Goal: Transaction & Acquisition: Purchase product/service

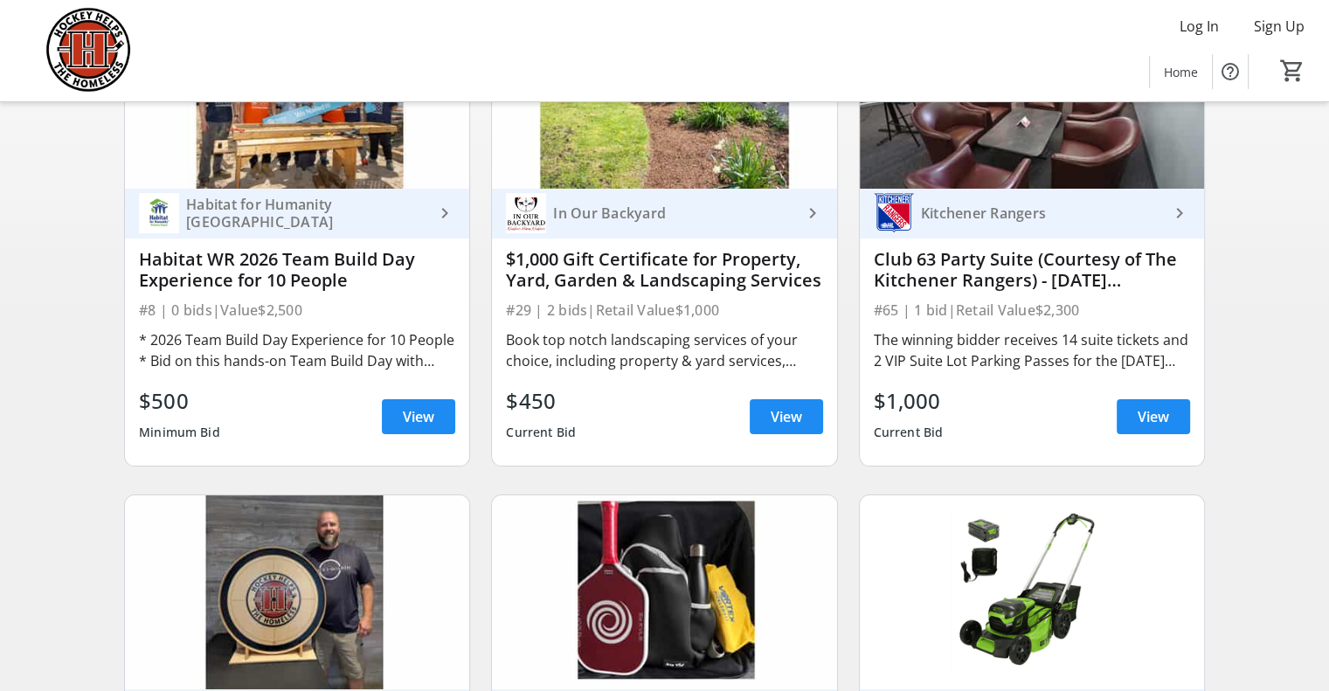
scroll to position [437, 0]
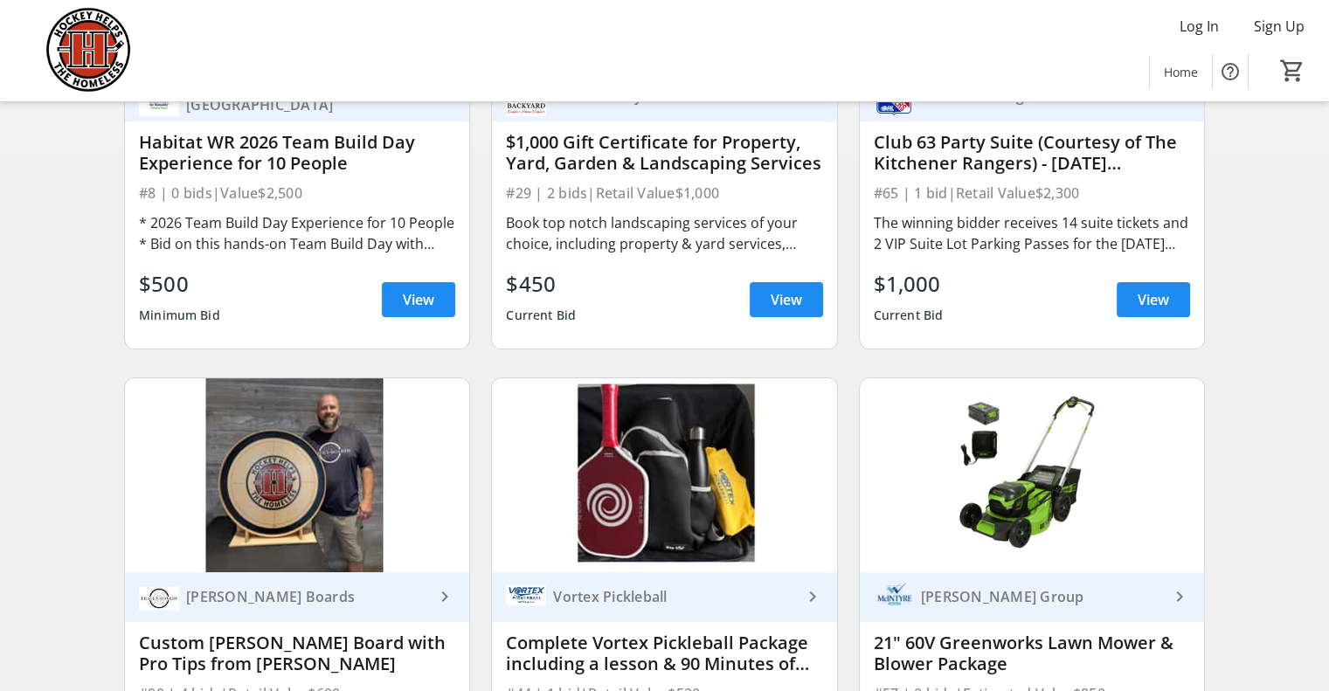
click at [255, 495] on img at bounding box center [297, 475] width 344 height 194
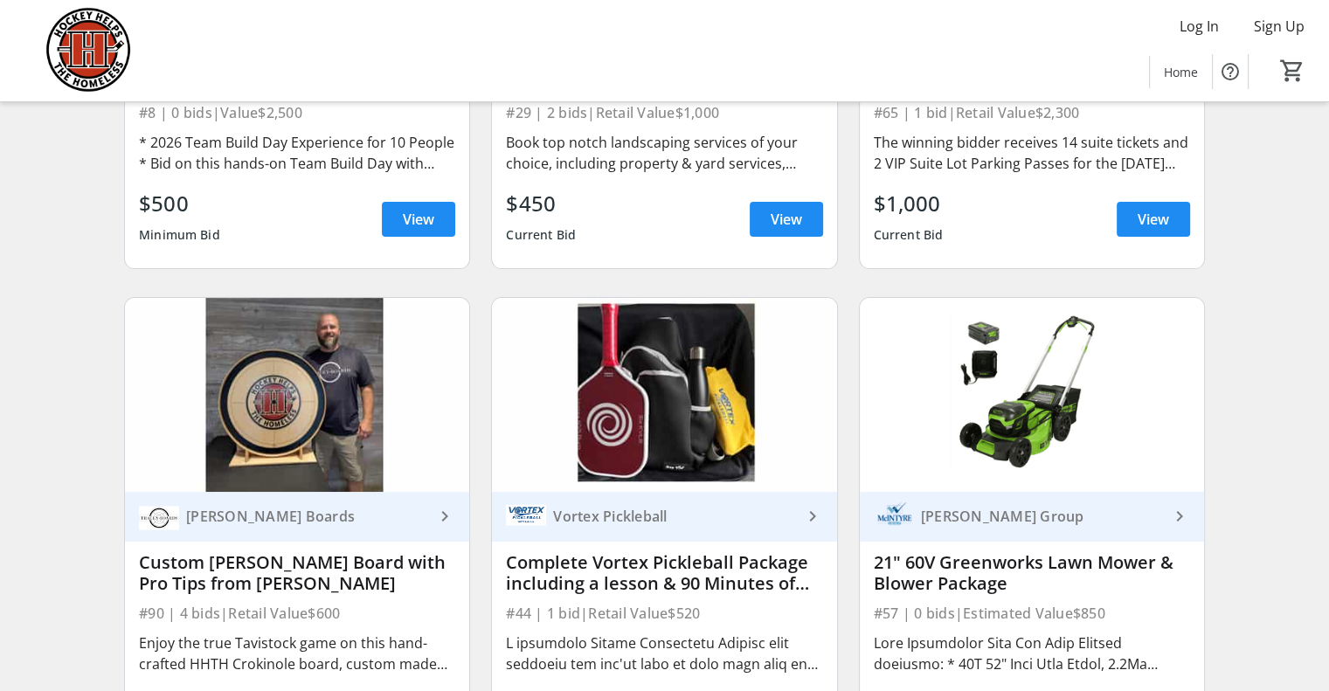
scroll to position [612, 0]
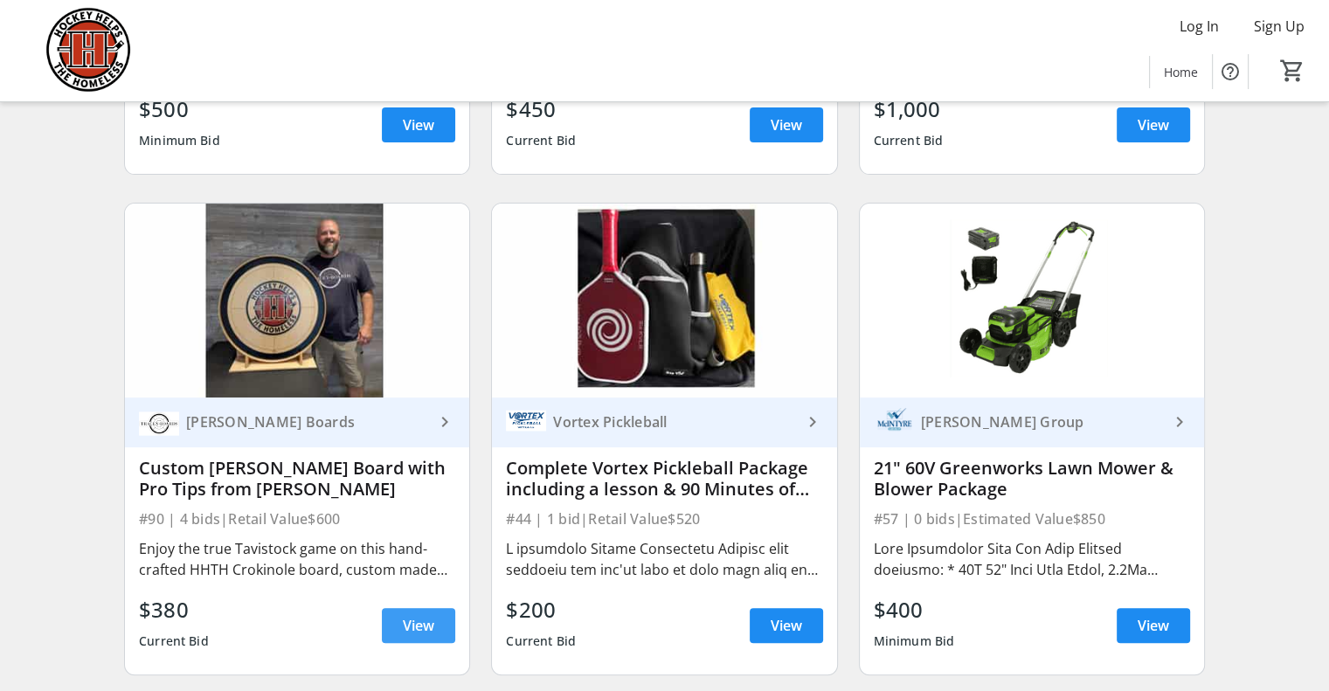
click at [439, 633] on span at bounding box center [418, 626] width 73 height 42
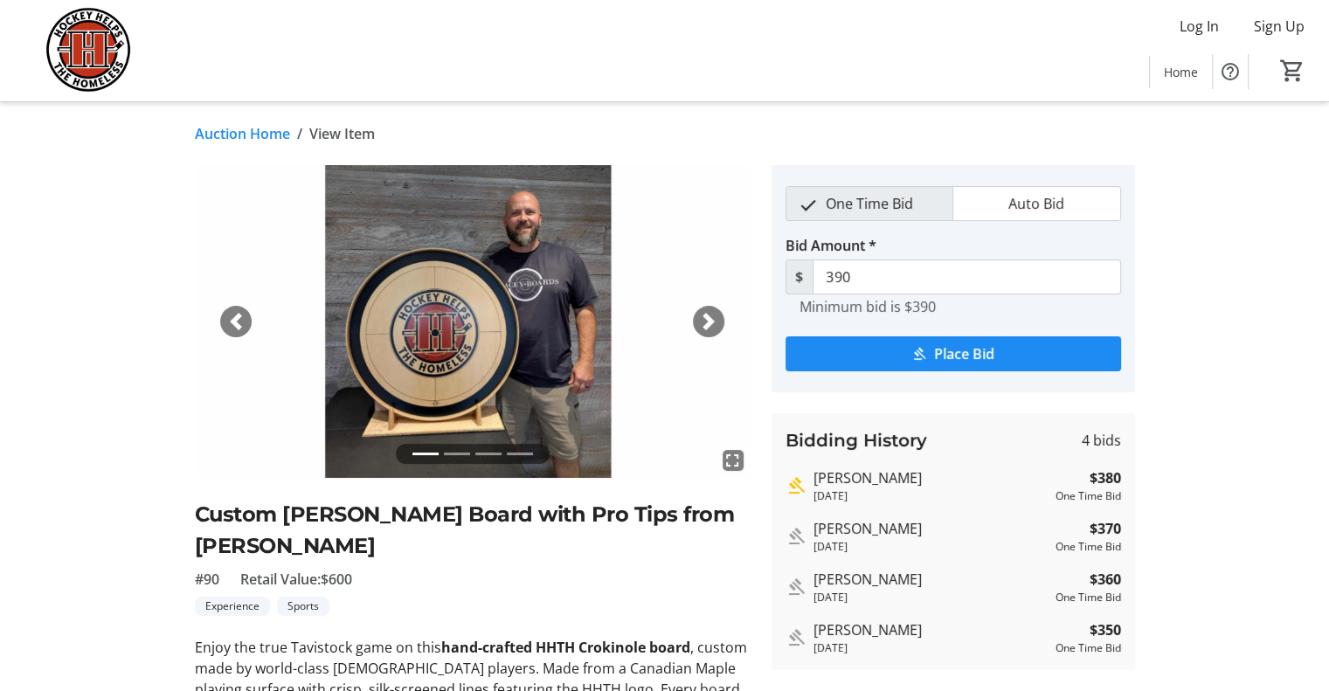
click at [709, 317] on span "button" at bounding box center [708, 321] width 17 height 17
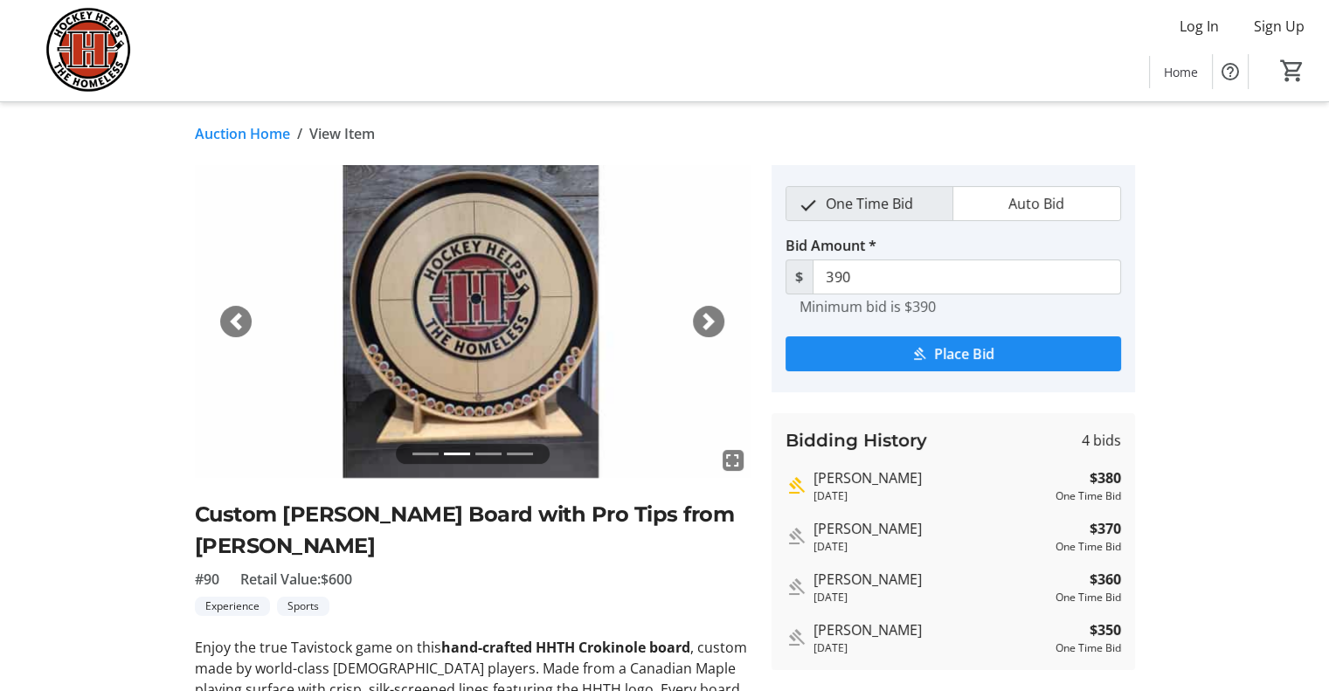
click at [704, 317] on span "button" at bounding box center [708, 321] width 17 height 17
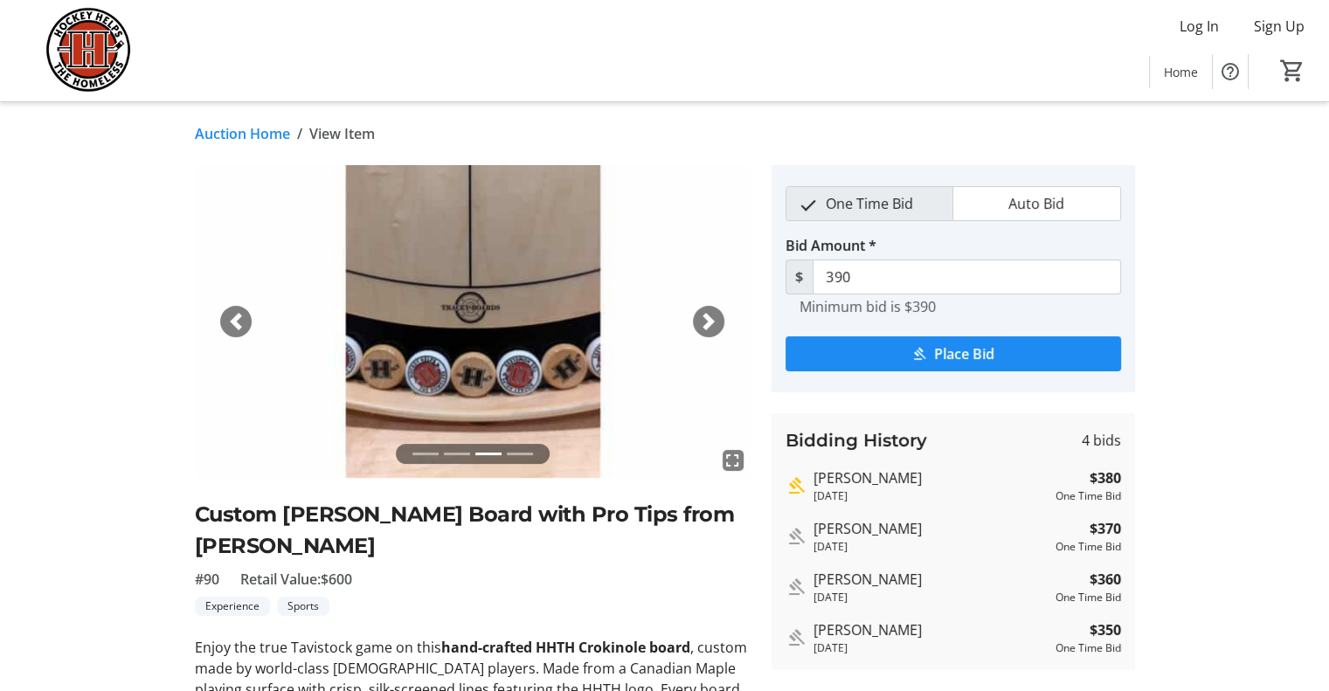
click at [704, 317] on span "button" at bounding box center [708, 321] width 17 height 17
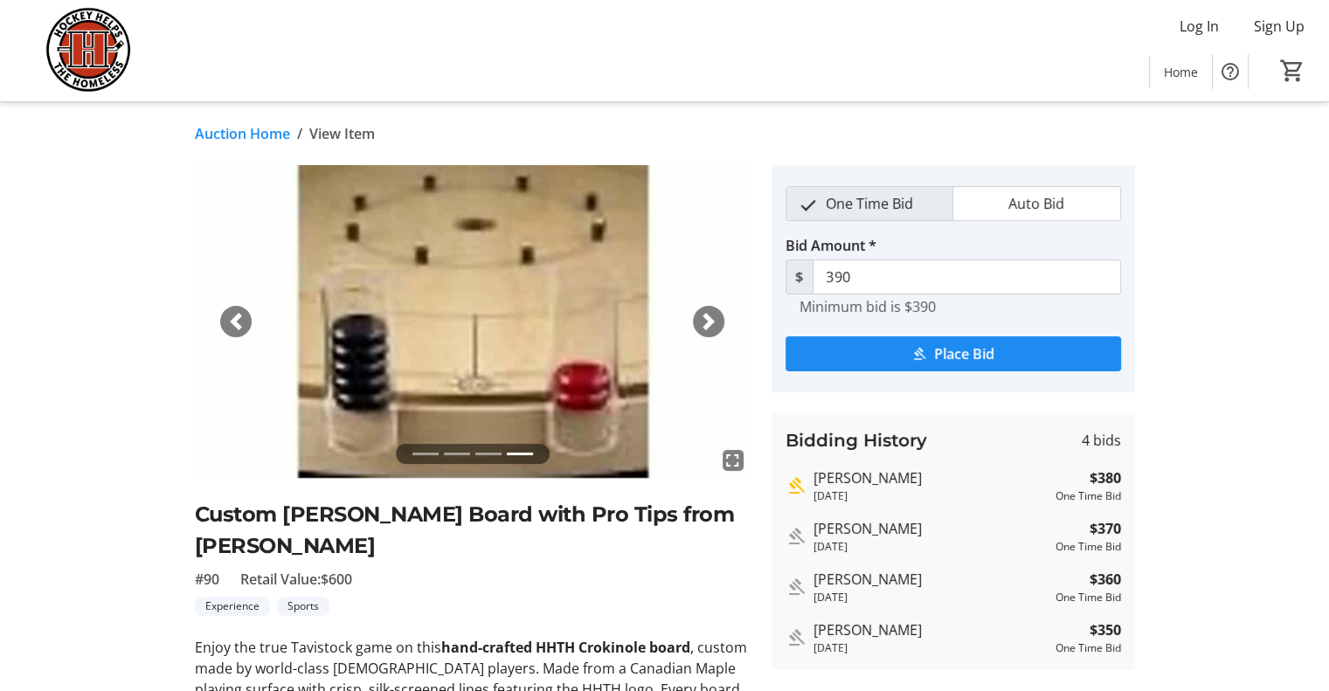
click at [704, 317] on span "button" at bounding box center [708, 321] width 17 height 17
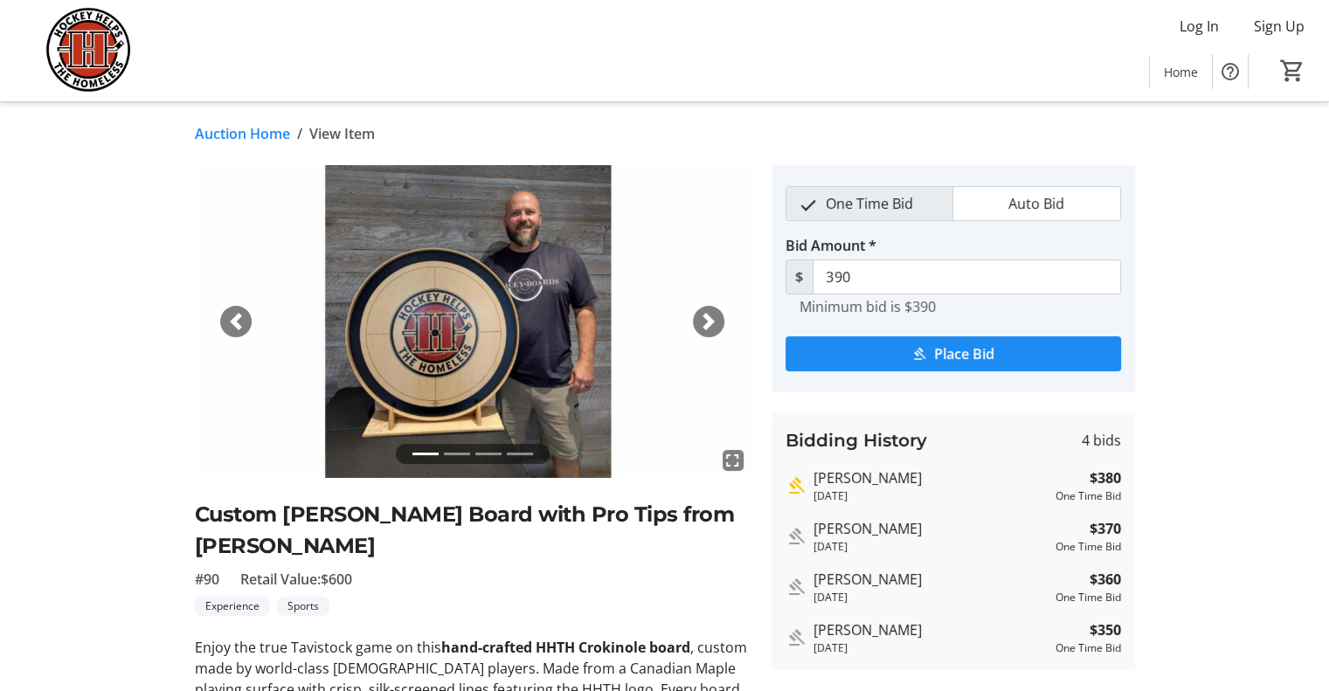
click at [259, 137] on link "Auction Home" at bounding box center [242, 133] width 95 height 21
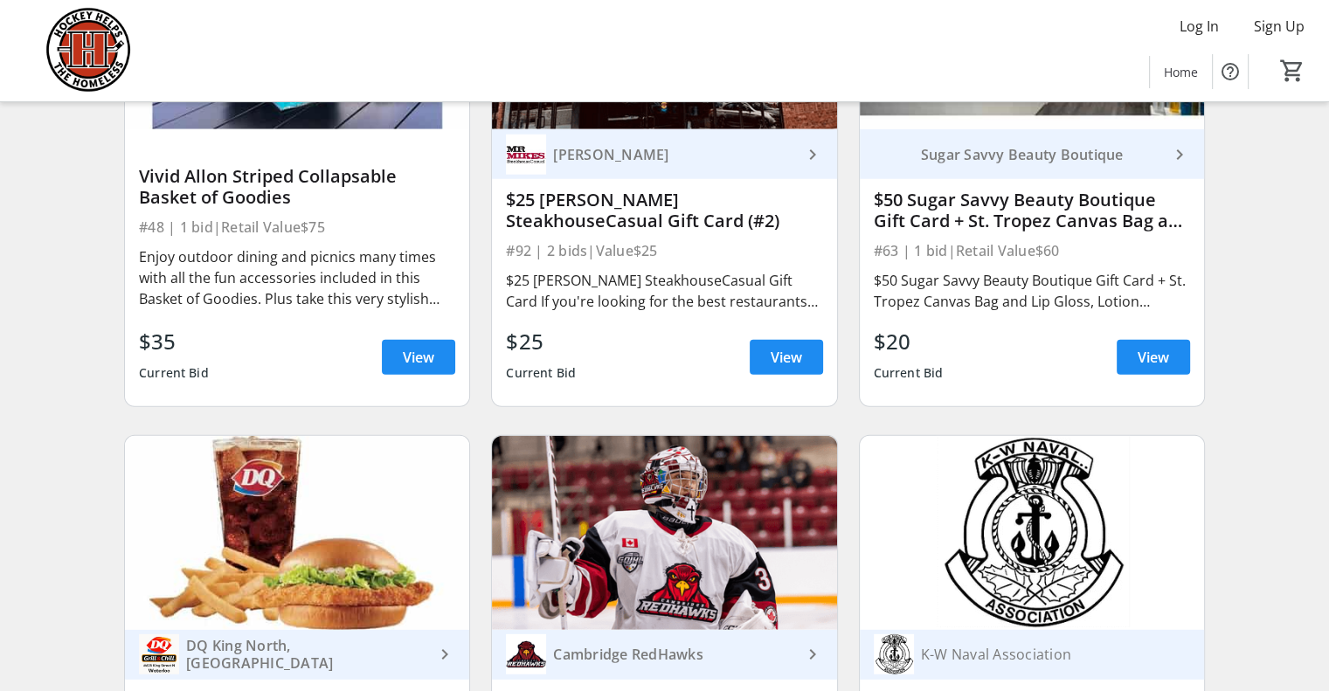
scroll to position [11358, 0]
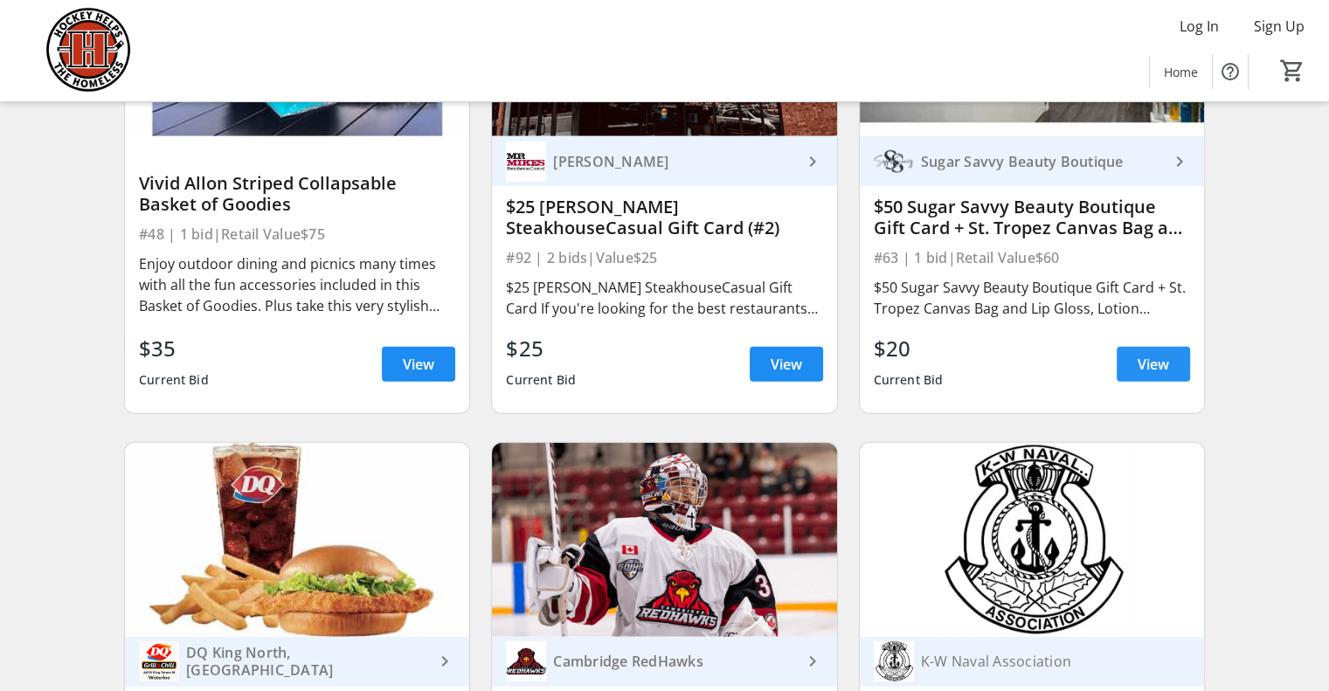
click at [1167, 367] on span "View" at bounding box center [1153, 364] width 31 height 21
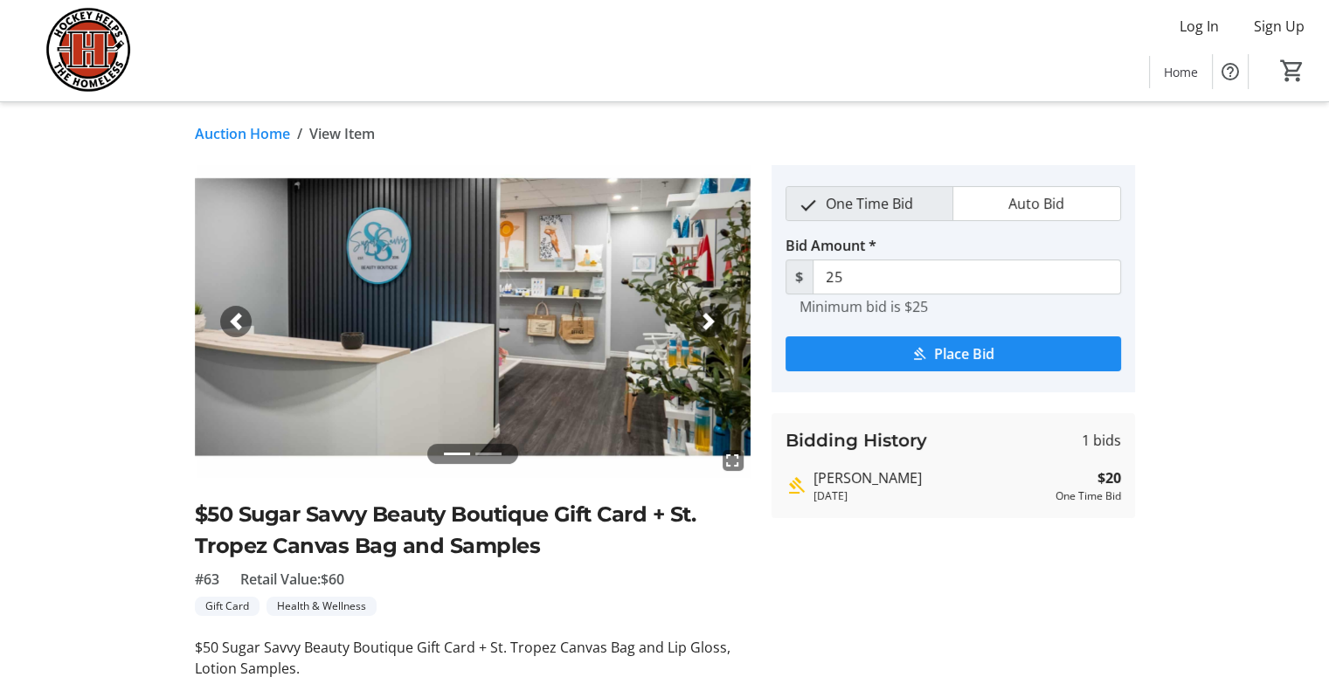
click at [713, 317] on span "button" at bounding box center [708, 321] width 17 height 17
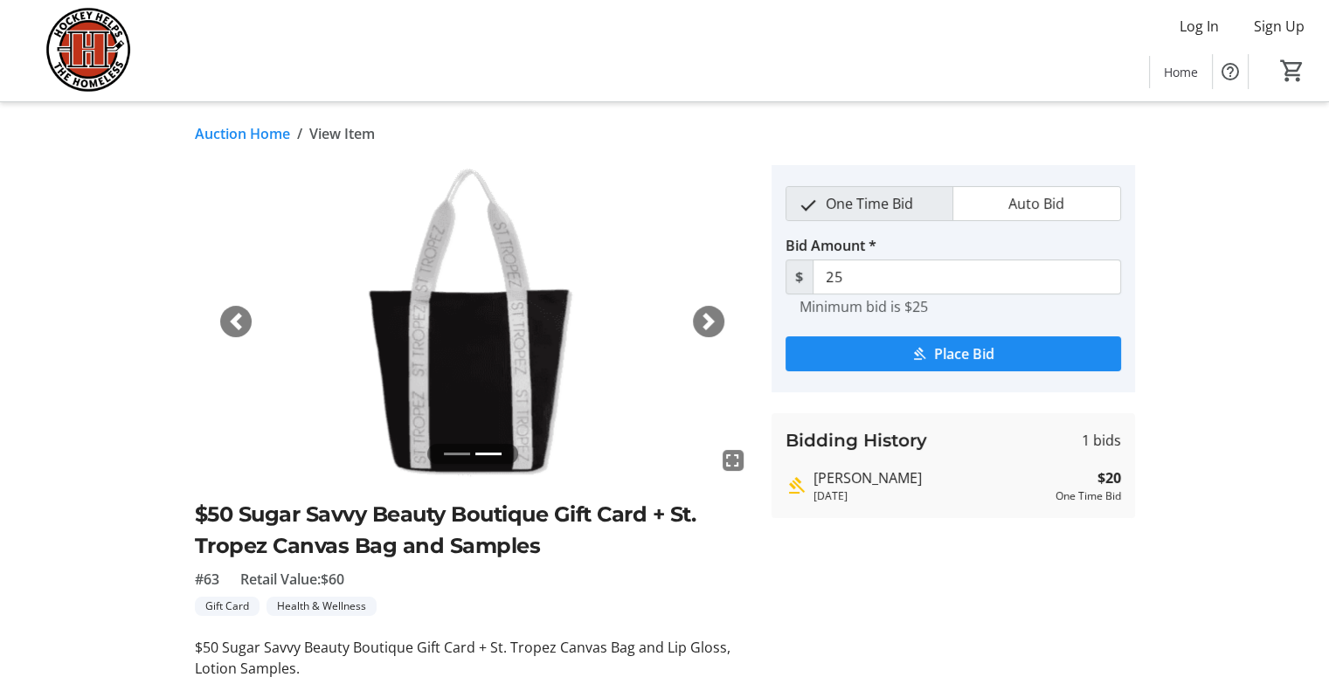
click at [713, 317] on span "button" at bounding box center [708, 321] width 17 height 17
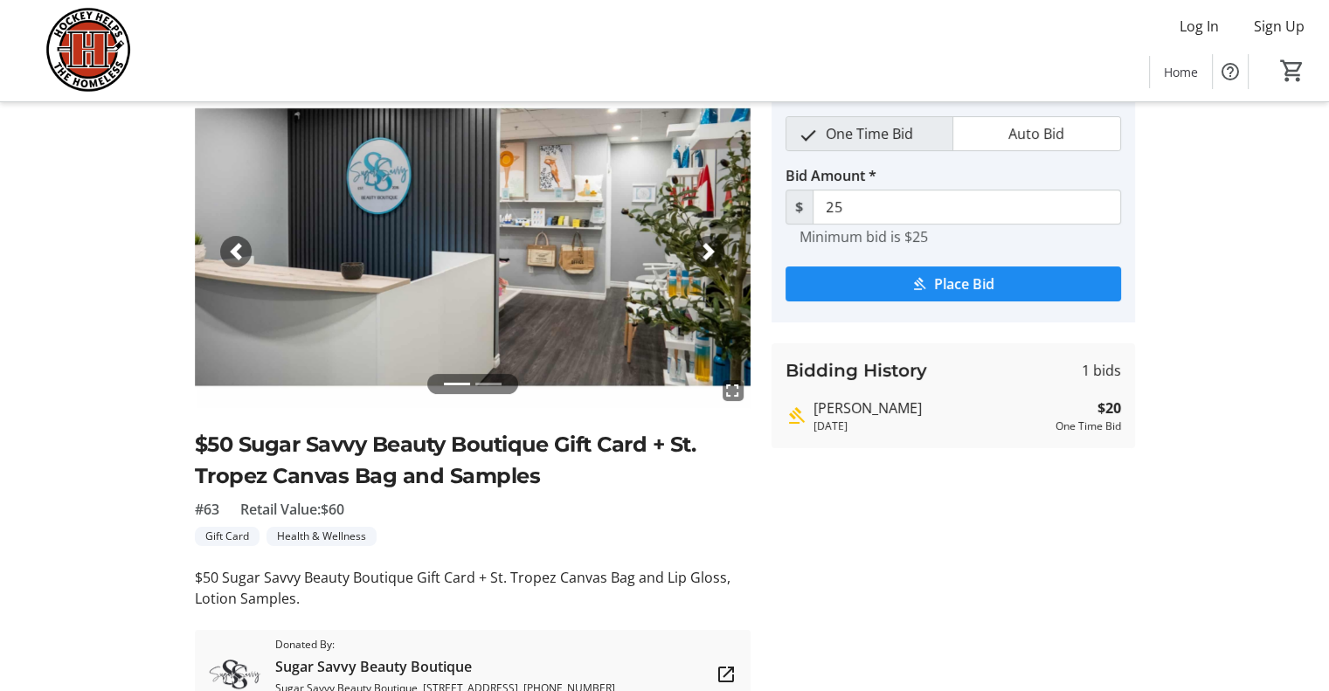
scroll to position [163, 0]
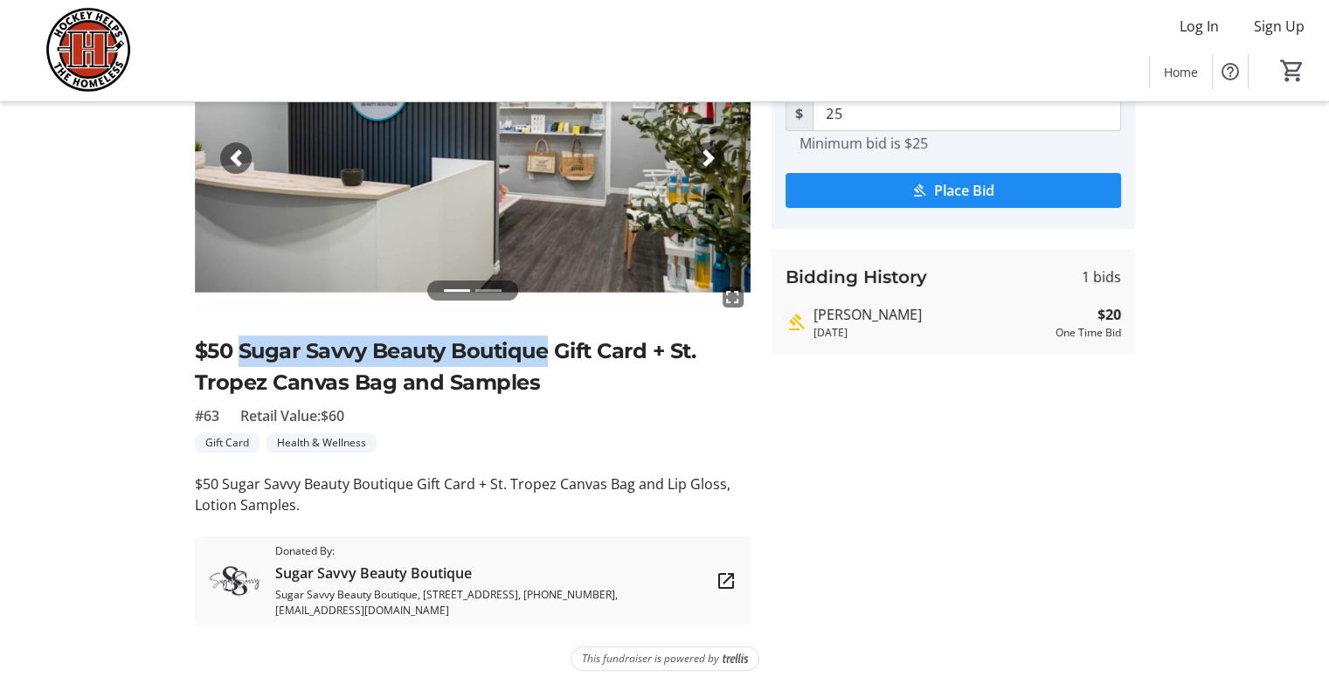
drag, startPoint x: 238, startPoint y: 348, endPoint x: 546, endPoint y: 357, distance: 308.6
click at [546, 357] on h2 "$50 Sugar Savvy Beauty Boutique Gift Card + St. Tropez Canvas Bag and Samples" at bounding box center [473, 366] width 556 height 63
drag, startPoint x: 554, startPoint y: 352, endPoint x: 243, endPoint y: 349, distance: 311.0
click at [243, 349] on h2 "$50 Sugar Savvy Beauty Boutique Gift Card + St. Tropez Canvas Bag and Samples" at bounding box center [473, 366] width 556 height 63
drag, startPoint x: 536, startPoint y: 355, endPoint x: 239, endPoint y: 352, distance: 296.2
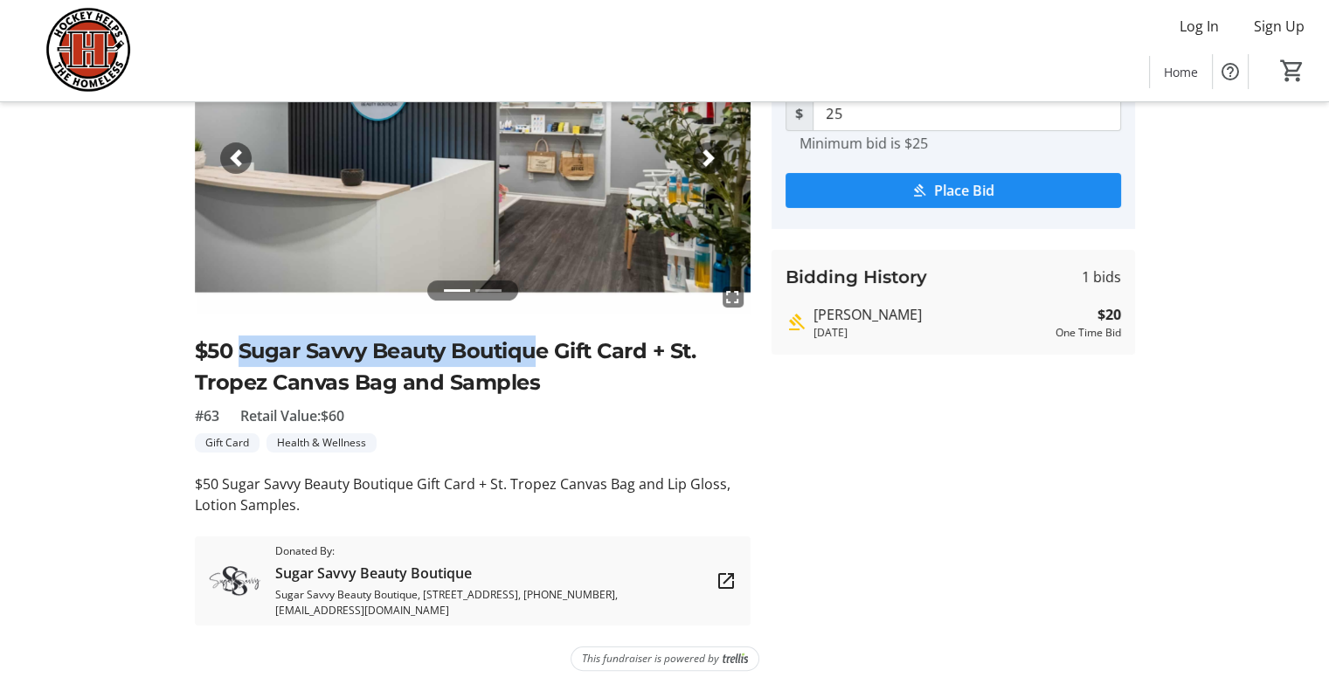
click at [239, 352] on h2 "$50 Sugar Savvy Beauty Boutique Gift Card + St. Tropez Canvas Bag and Samples" at bounding box center [473, 366] width 556 height 63
